Goal: Information Seeking & Learning: Compare options

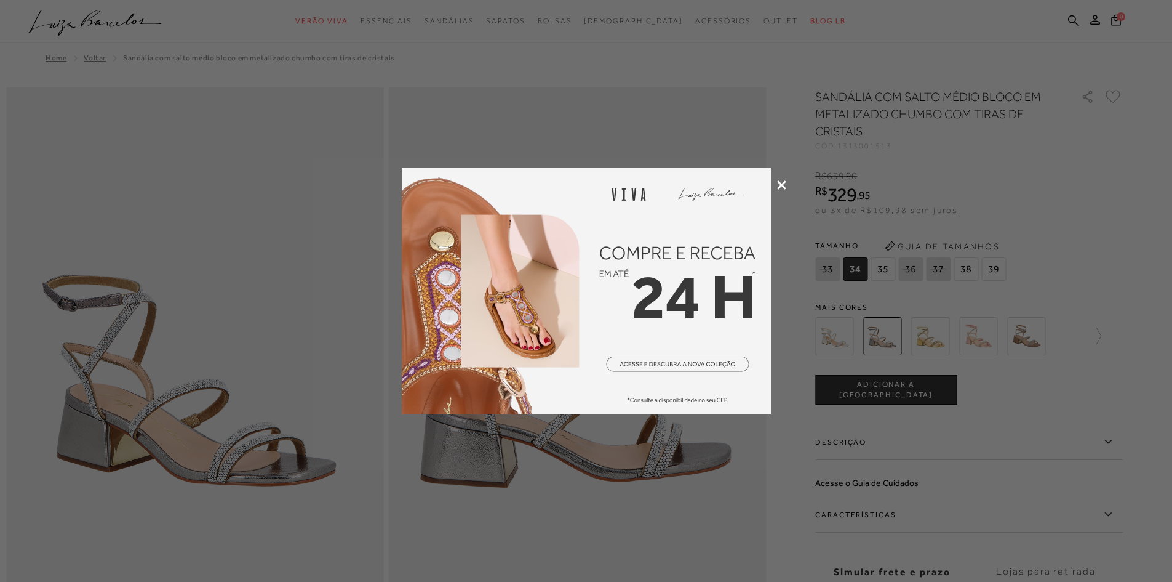
drag, startPoint x: 0, startPoint y: 0, endPoint x: 782, endPoint y: 182, distance: 803.0
click at [782, 182] on icon at bounding box center [781, 184] width 9 height 9
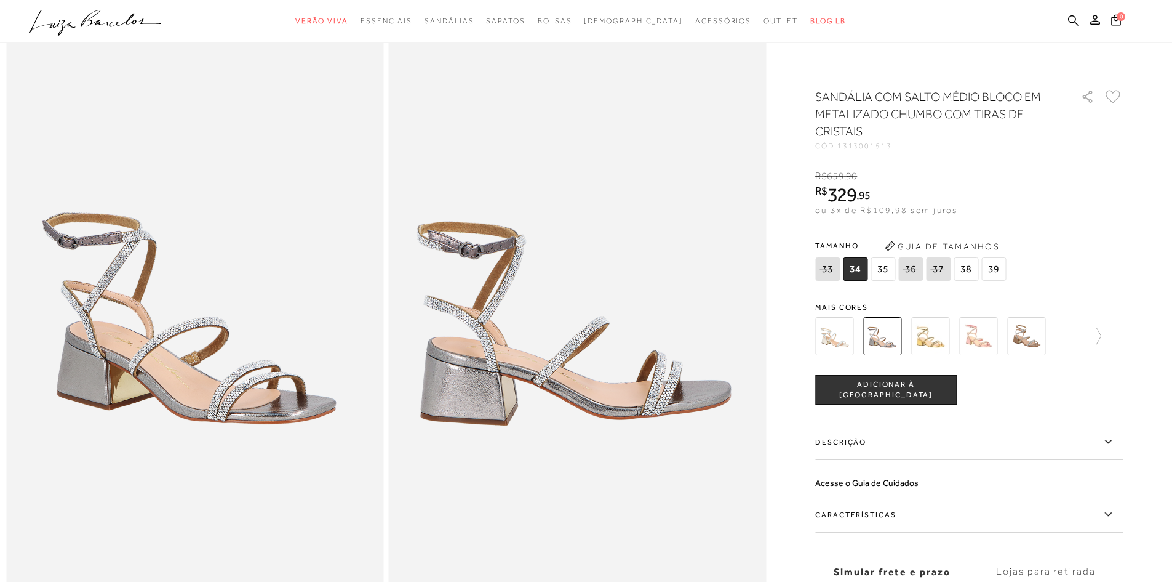
click at [1172, 138] on html "Página de detalhes do produto de SANDÁLIA COM SALTO MÉDIO BLOCO EM METALIZADO C…" at bounding box center [586, 229] width 1172 height 582
click at [935, 335] on img at bounding box center [930, 336] width 38 height 38
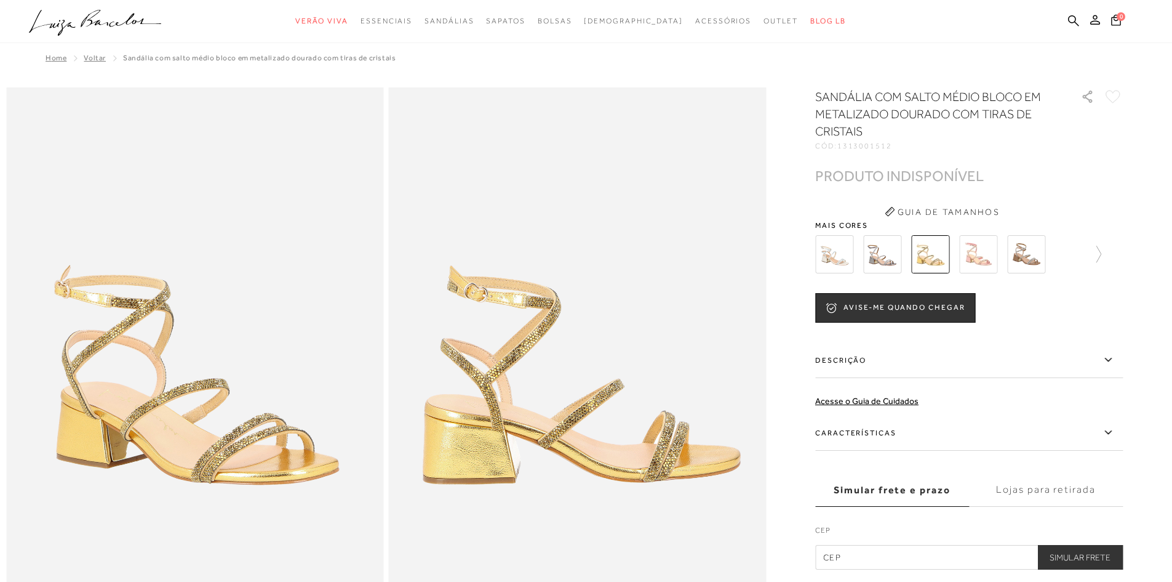
click at [843, 246] on img at bounding box center [834, 254] width 38 height 38
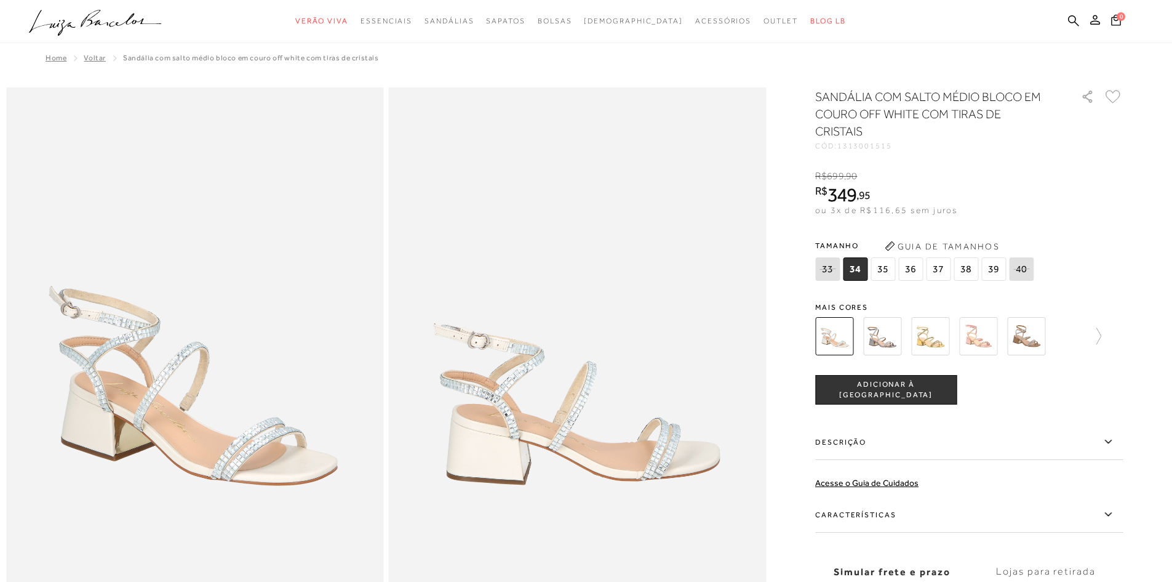
click at [885, 331] on img at bounding box center [882, 336] width 38 height 38
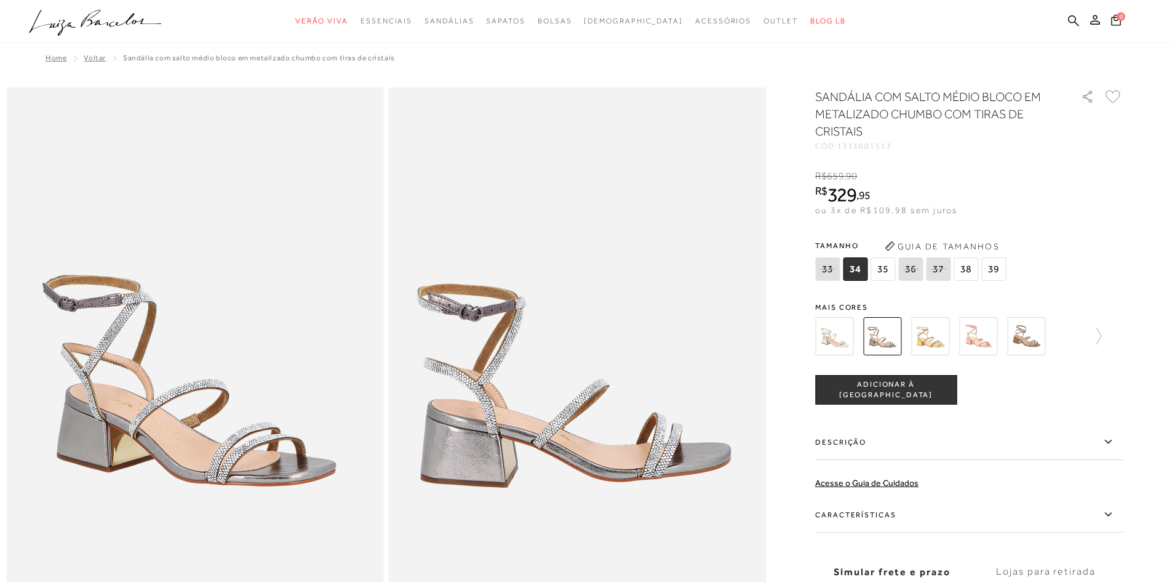
click at [940, 341] on img at bounding box center [930, 336] width 38 height 38
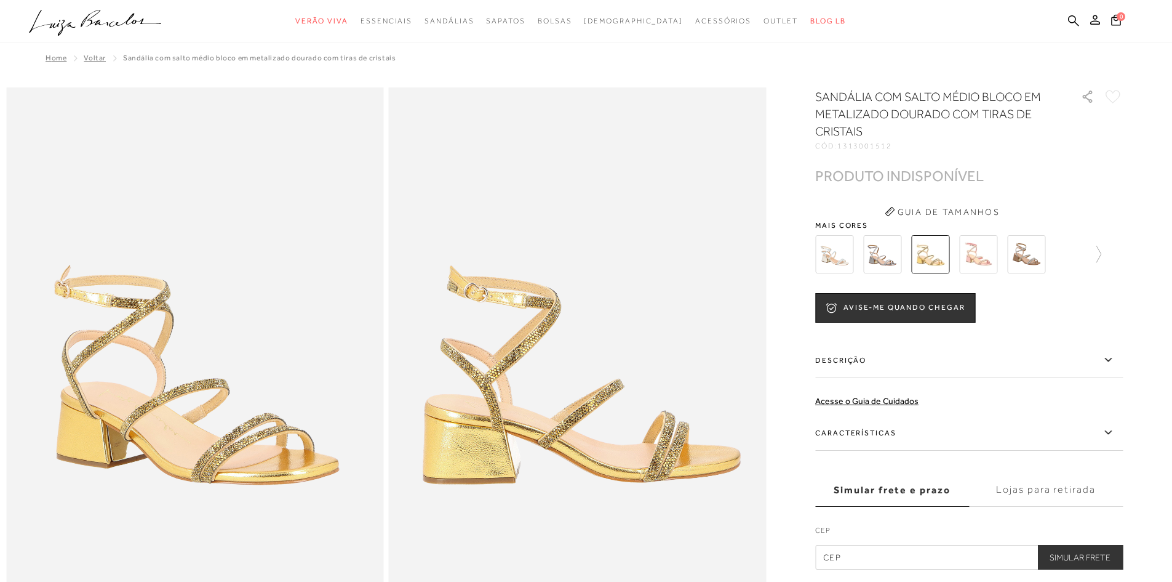
click at [986, 258] on img at bounding box center [978, 254] width 38 height 38
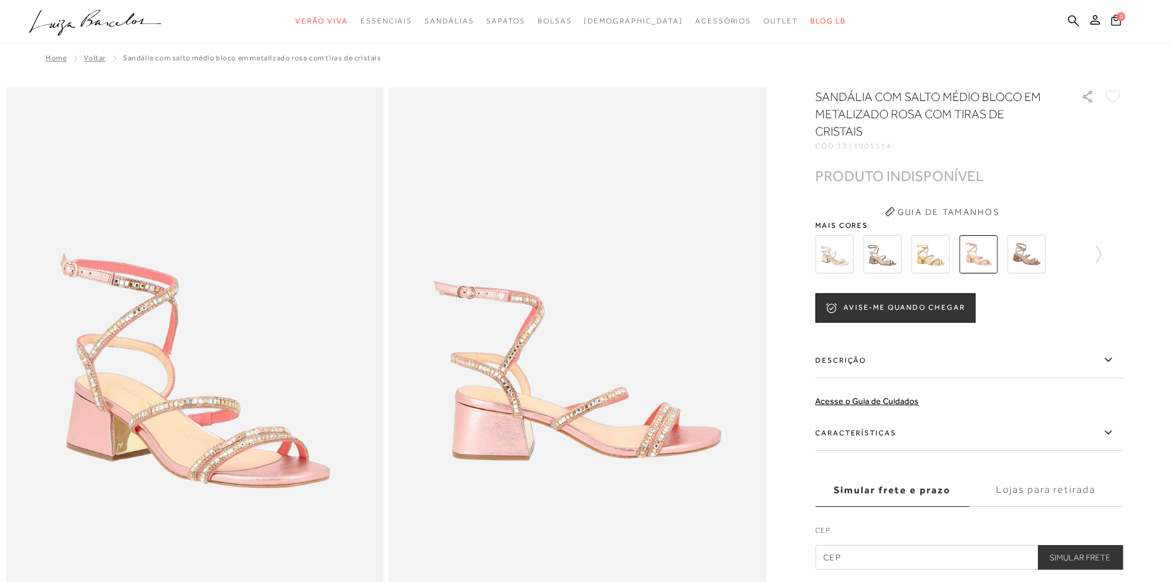
click at [1021, 254] on img at bounding box center [1026, 254] width 38 height 38
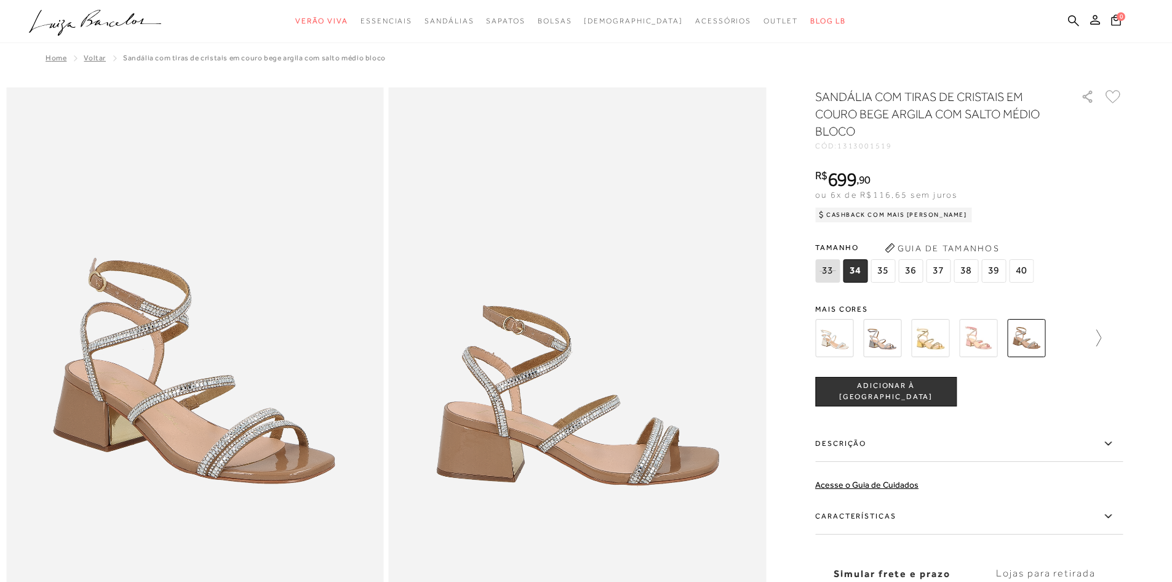
click at [1101, 343] on icon at bounding box center [1092, 337] width 17 height 17
click at [854, 335] on img at bounding box center [856, 338] width 38 height 38
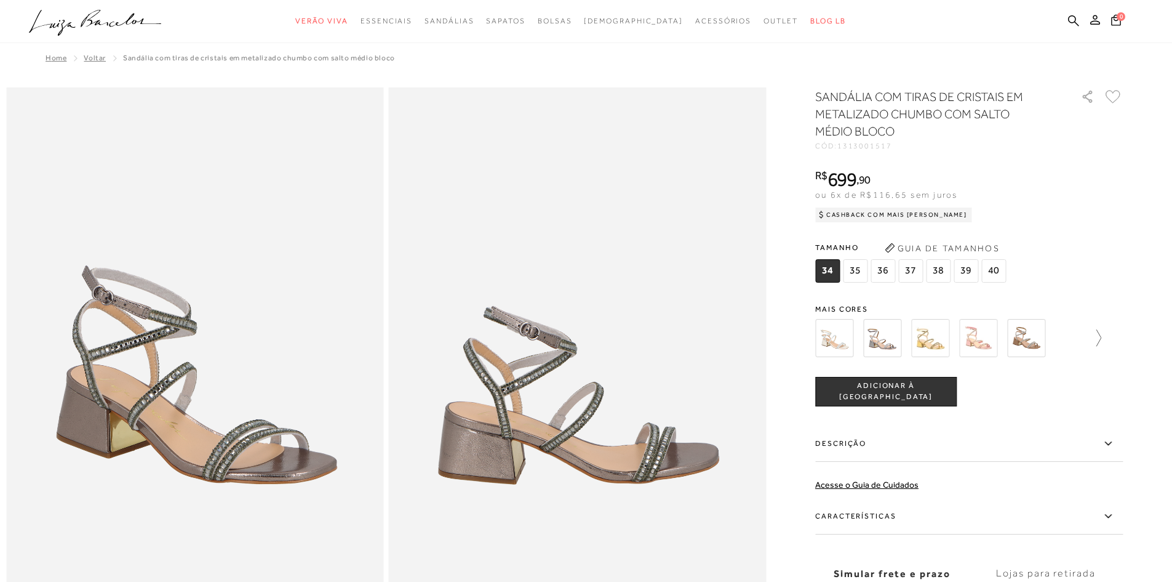
click at [1101, 333] on icon at bounding box center [1099, 337] width 5 height 17
click at [962, 332] on img at bounding box center [952, 338] width 38 height 38
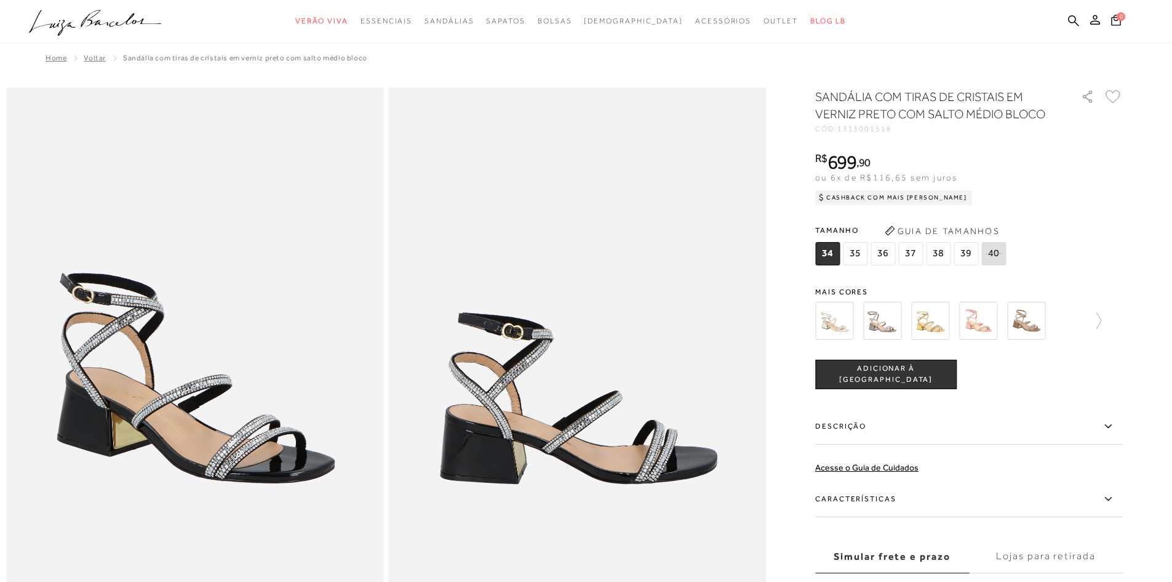
click at [983, 321] on img at bounding box center [978, 321] width 38 height 38
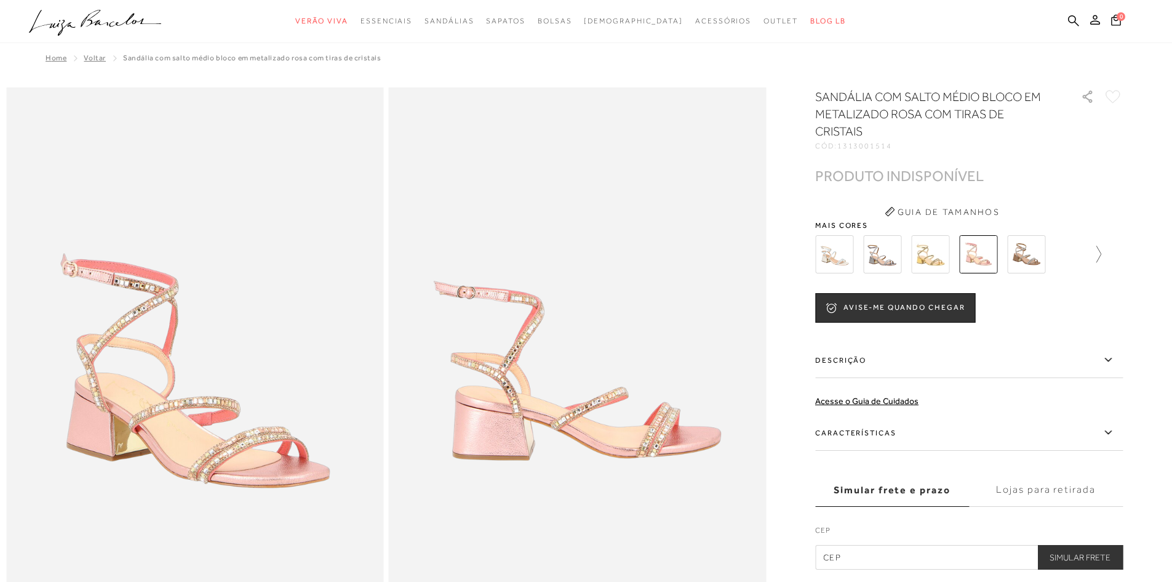
click at [1101, 249] on icon at bounding box center [1092, 254] width 17 height 17
click at [821, 257] on icon at bounding box center [823, 254] width 17 height 17
click at [885, 250] on img at bounding box center [882, 254] width 38 height 38
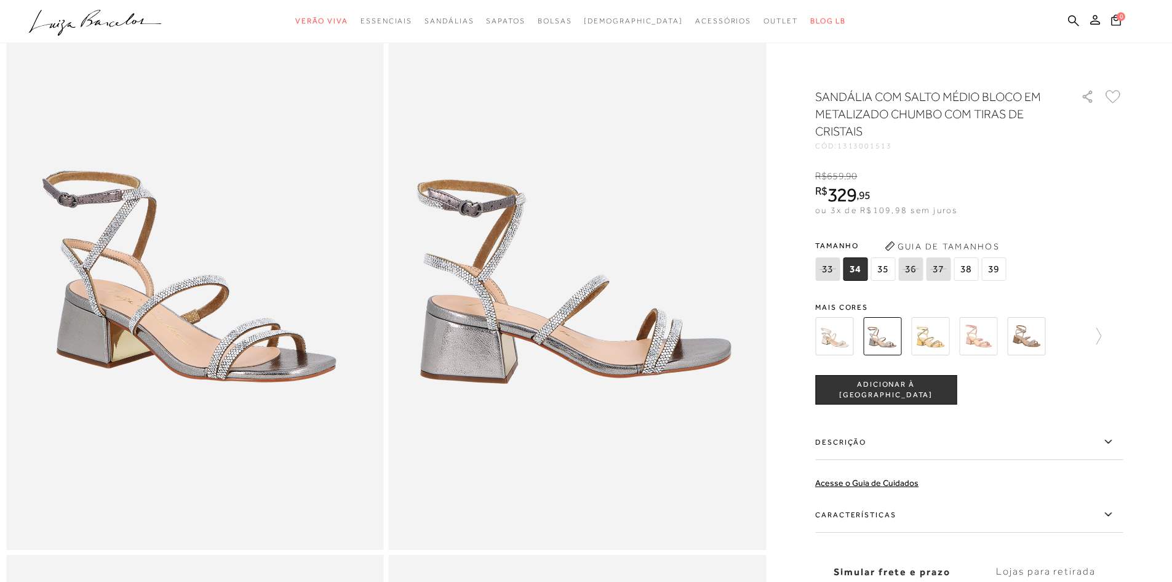
scroll to position [612, 0]
